Goal: Information Seeking & Learning: Learn about a topic

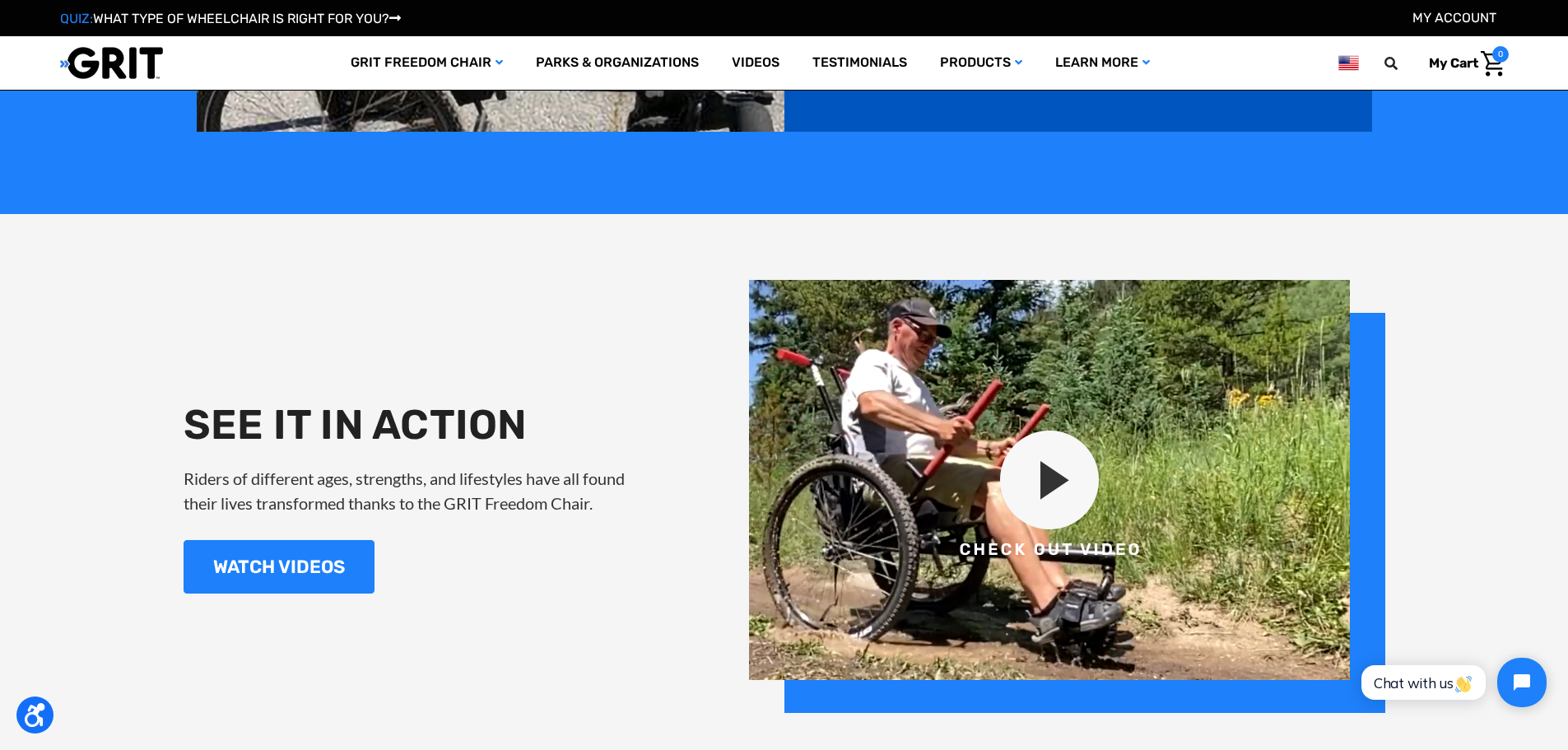
scroll to position [1957, 0]
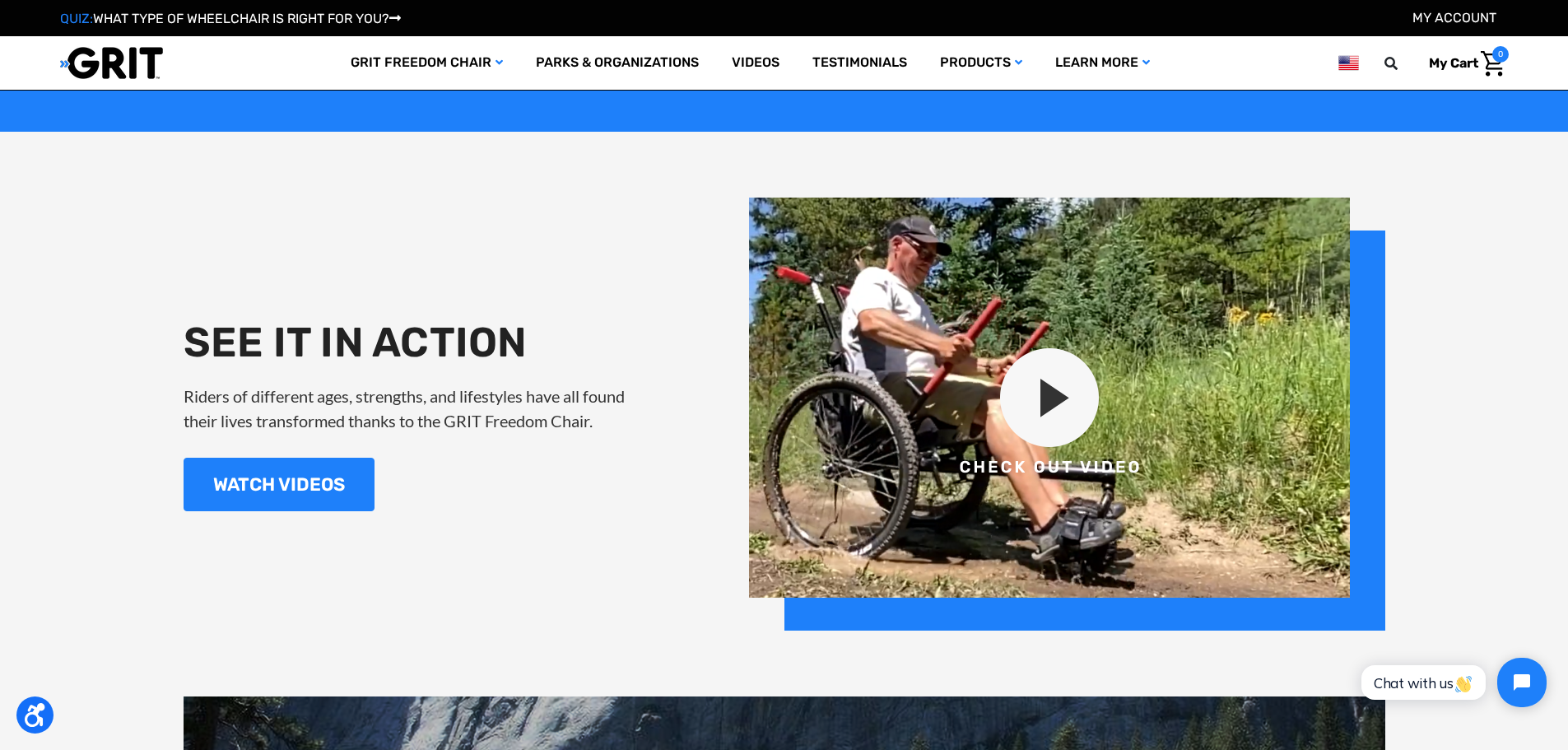
click at [1051, 405] on img at bounding box center [1067, 414] width 636 height 433
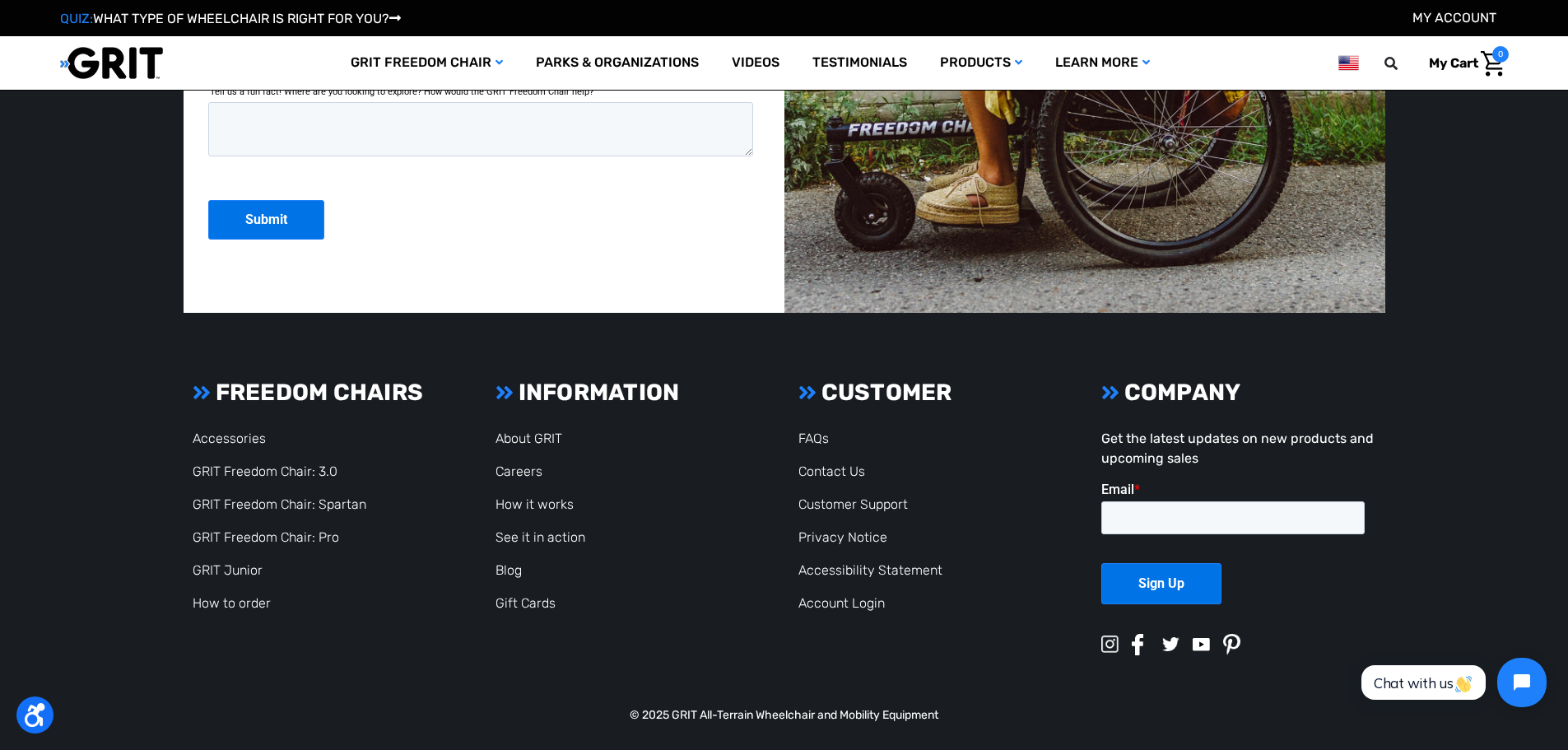
scroll to position [4509, 0]
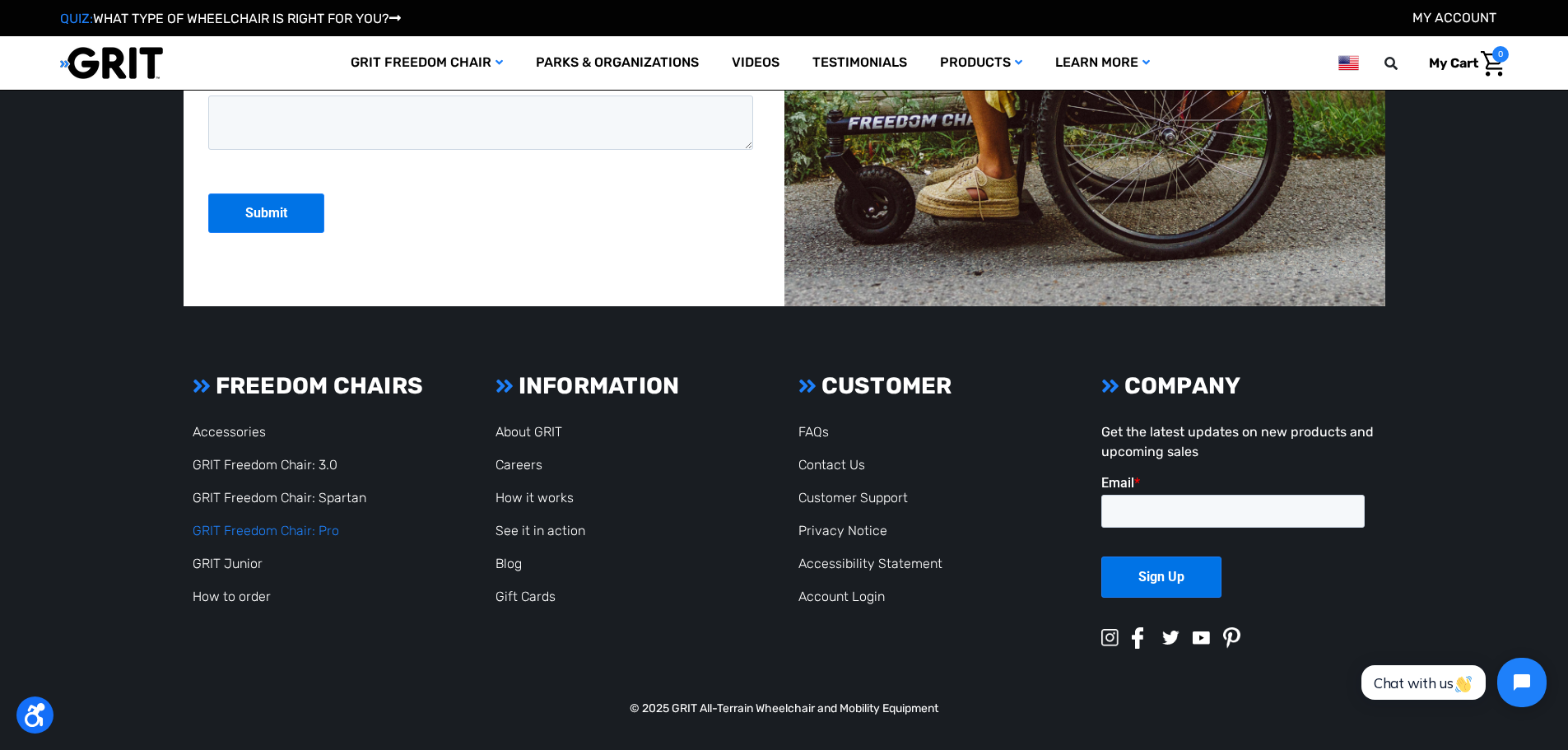
click at [273, 531] on link "GRIT Freedom Chair: Pro" at bounding box center [265, 530] width 147 height 15
